Goal: Task Accomplishment & Management: Use online tool/utility

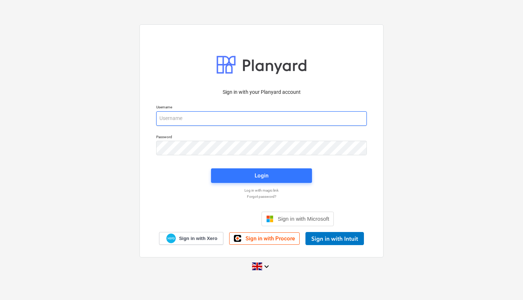
click at [260, 115] on input "email" at bounding box center [261, 118] width 211 height 15
click at [219, 120] on input "email" at bounding box center [261, 118] width 211 height 15
type input "[PERSON_NAME][EMAIL_ADDRESS][PERSON_NAME][DOMAIN_NAME]"
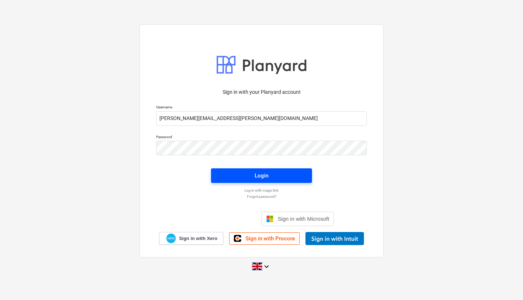
click at [253, 170] on button "Login" at bounding box center [261, 175] width 101 height 15
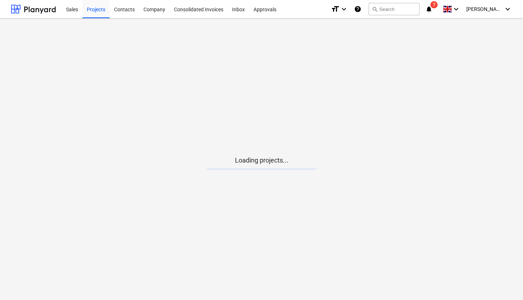
click at [289, 120] on main "Loading projects..." at bounding box center [261, 159] width 523 height 281
click at [103, 21] on main "Loading projects..." at bounding box center [261, 159] width 523 height 281
click at [102, 18] on div "Sales Projects Contacts Company Consolidated Invoices Inbox Approvals format_si…" at bounding box center [261, 9] width 523 height 19
click at [99, 9] on div "Projects" at bounding box center [95, 9] width 27 height 19
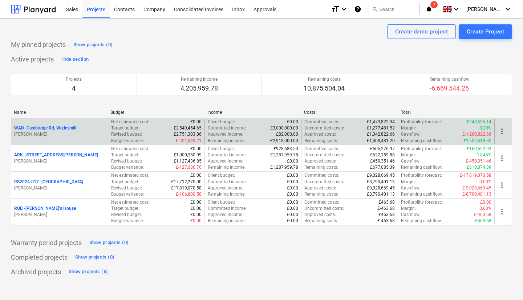
click at [64, 127] on p "WAD - Cambridge Rd, Wadesmill" at bounding box center [45, 128] width 62 height 6
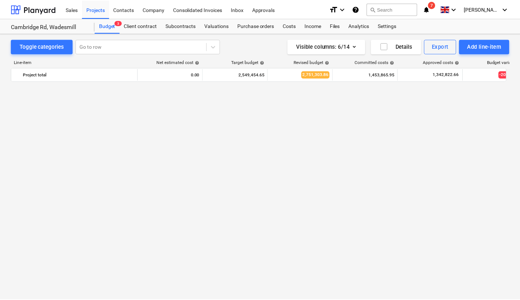
scroll to position [703, 0]
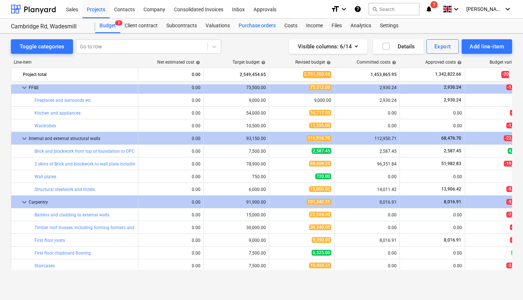
click at [240, 29] on div "Purchase orders" at bounding box center [257, 26] width 46 height 15
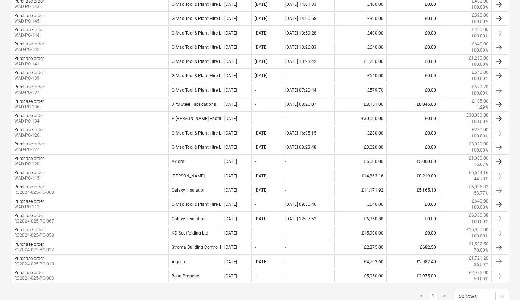
scroll to position [300, 0]
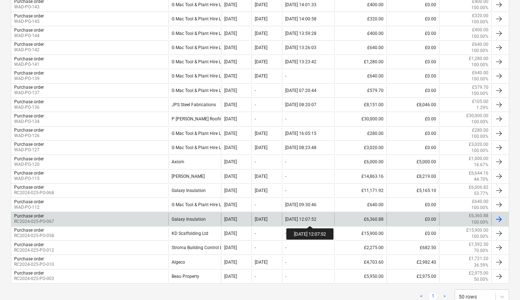
click at [316, 219] on div "[DATE] 12:07:52" at bounding box center [300, 218] width 31 height 5
